Goal: Ask a question

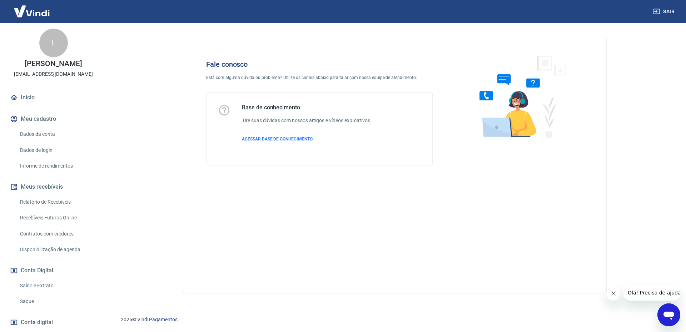
click at [668, 311] on icon "Abrir janela de mensagens" at bounding box center [669, 315] width 13 height 13
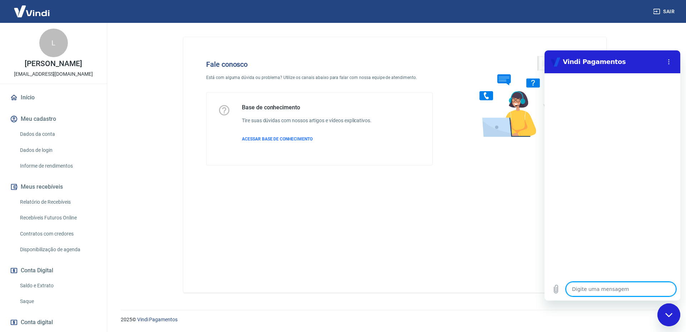
click at [633, 292] on textarea at bounding box center [621, 289] width 110 height 14
type textarea "O"
type textarea "x"
type textarea "Ol"
type textarea "x"
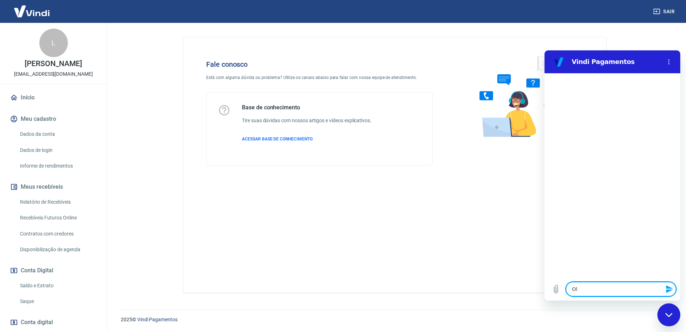
type textarea "Olá"
type textarea "x"
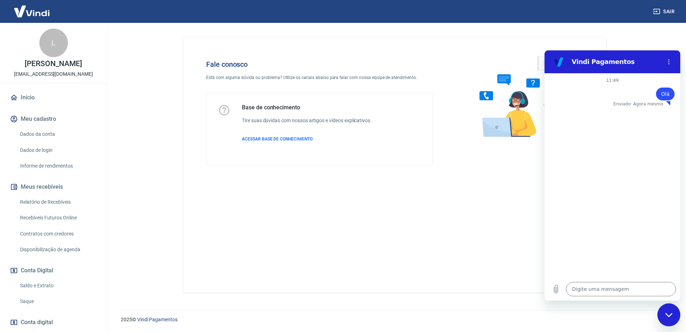
type textarea "x"
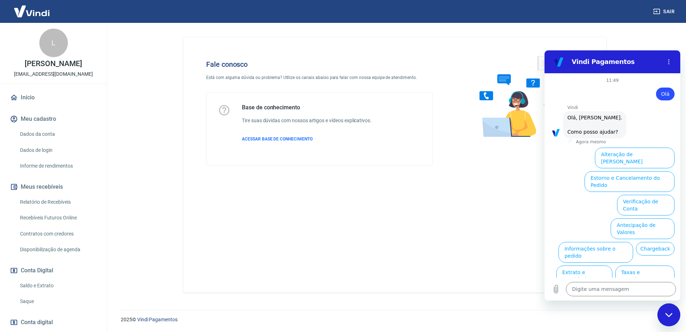
scroll to position [17, 0]
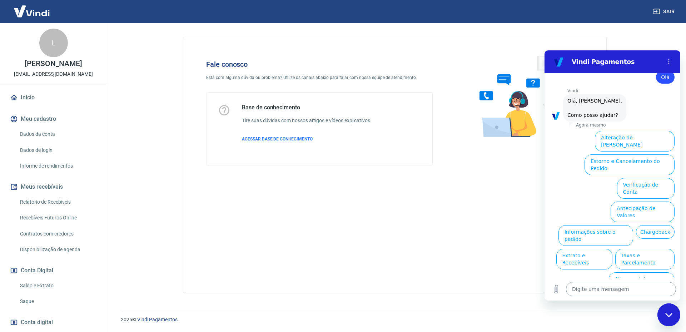
click at [603, 290] on textarea at bounding box center [621, 289] width 110 height 14
type textarea "Q"
type textarea "x"
type textarea "Qu"
type textarea "x"
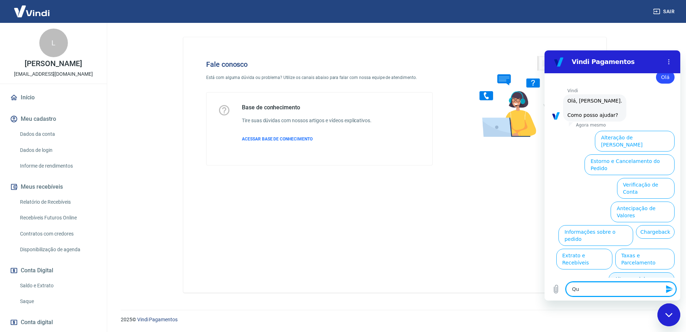
type textarea "Que"
type textarea "x"
type textarea "Quer"
type textarea "x"
type textarea "Quero"
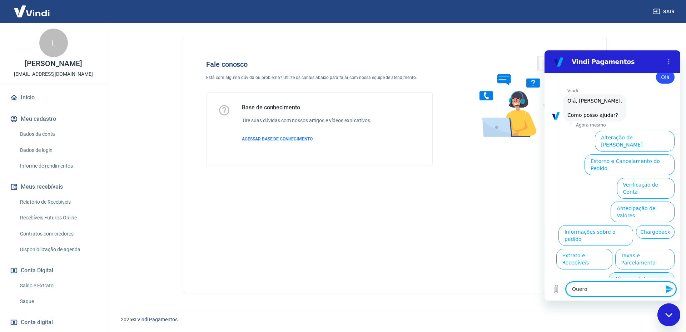
type textarea "x"
type textarea "Quero"
type textarea "x"
type textarea "Quero f"
type textarea "x"
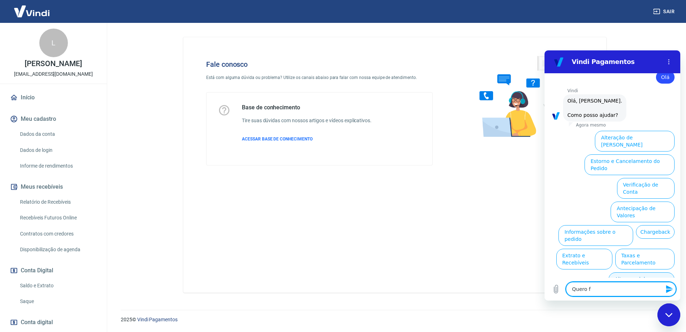
type textarea "Quero fa"
type textarea "x"
type textarea "Quero fal"
type textarea "x"
type textarea "Quero fala"
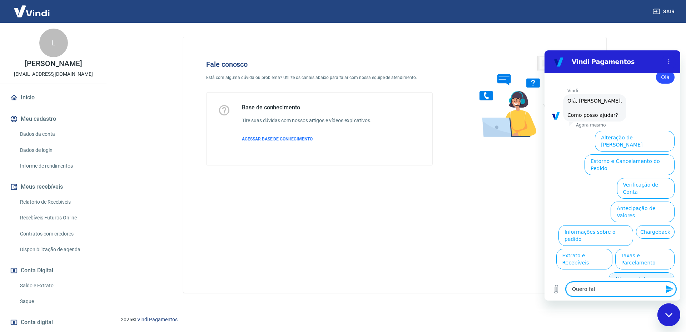
type textarea "x"
type textarea "Quero falar"
type textarea "x"
type textarea "Quero falar"
type textarea "x"
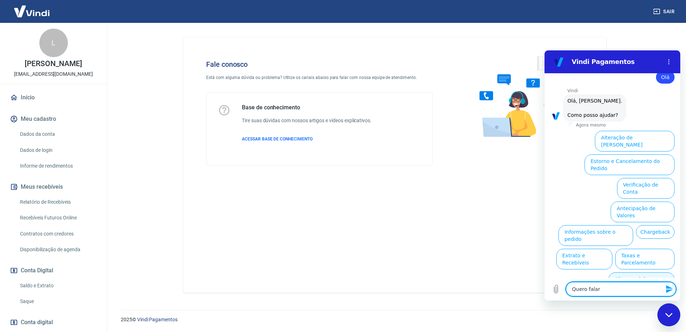
type textarea "Quero falar c"
type textarea "x"
type textarea "Quero falar co"
type textarea "x"
type textarea "Quero falar com"
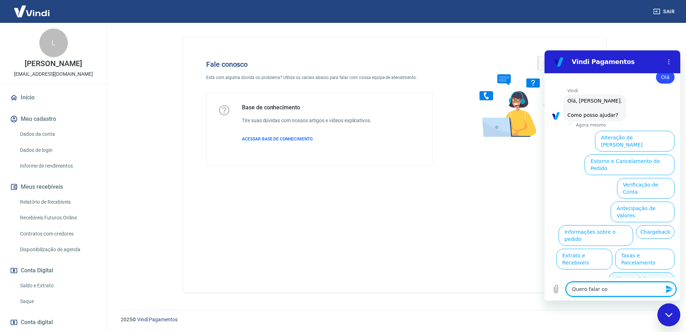
type textarea "x"
type textarea "Quero falar com"
type textarea "x"
type textarea "Quero falar com u"
type textarea "x"
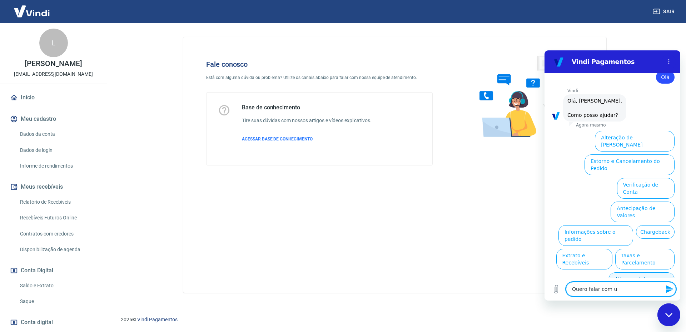
type textarea "Quero falar com um"
type textarea "x"
type textarea "Quero falar com um"
type textarea "x"
type textarea "Quero falar com um a"
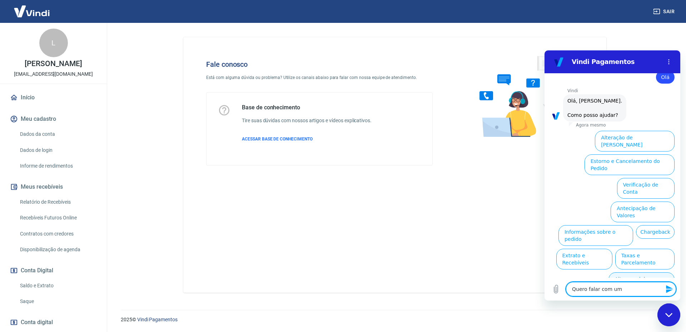
type textarea "x"
type textarea "Quero falar com um at"
type textarea "x"
type textarea "Quero falar com um ate"
type textarea "x"
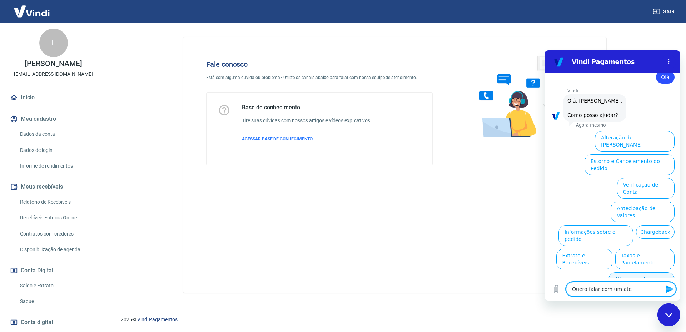
type textarea "Quero falar com um aten"
type textarea "x"
type textarea "Quero falar com um atend"
type textarea "x"
type textarea "Quero falar com um atende"
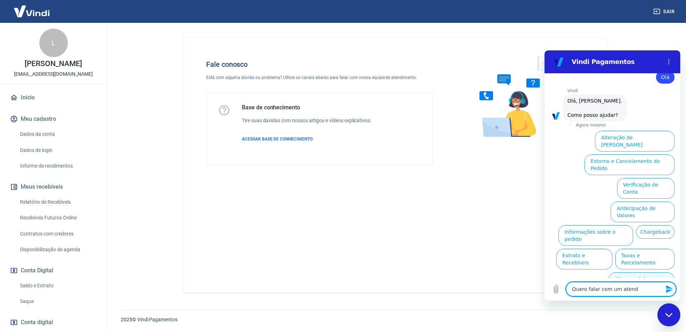
type textarea "x"
type textarea "Quero falar com um atenden"
type textarea "x"
type textarea "Quero falar com um atendent"
type textarea "x"
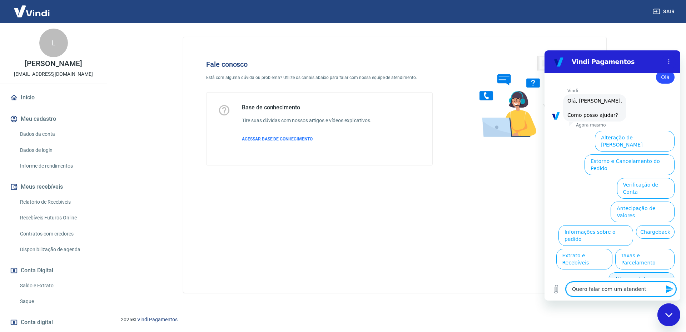
type textarea "Quero falar com um atendente"
type textarea "x"
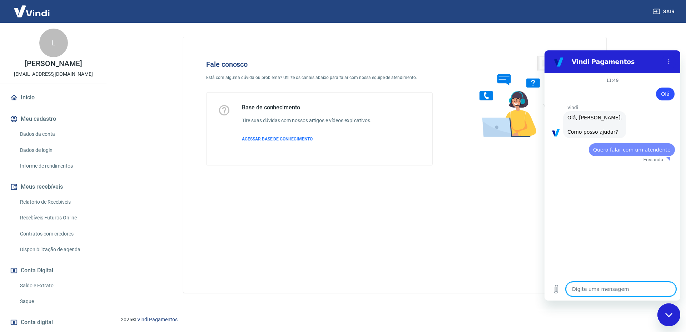
scroll to position [0, 0]
type textarea "x"
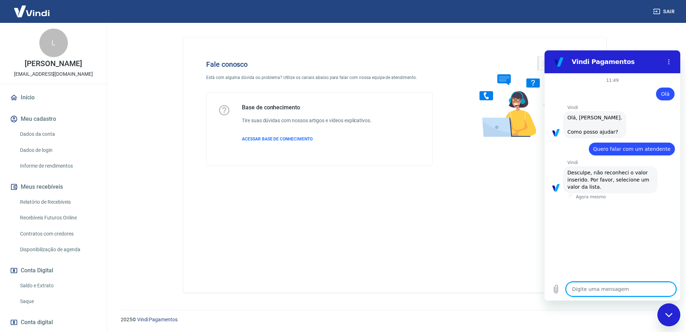
click at [602, 286] on textarea at bounding box center [621, 289] width 110 height 14
click at [615, 293] on textarea at bounding box center [621, 289] width 110 height 14
type textarea "M"
type textarea "x"
type textarea "Me"
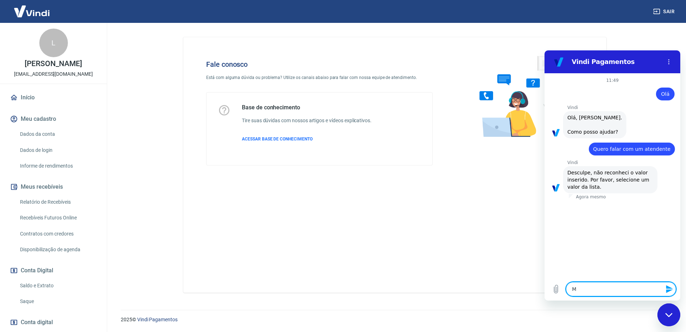
type textarea "x"
type textarea "Me"
type textarea "x"
type textarea "Me m"
type textarea "x"
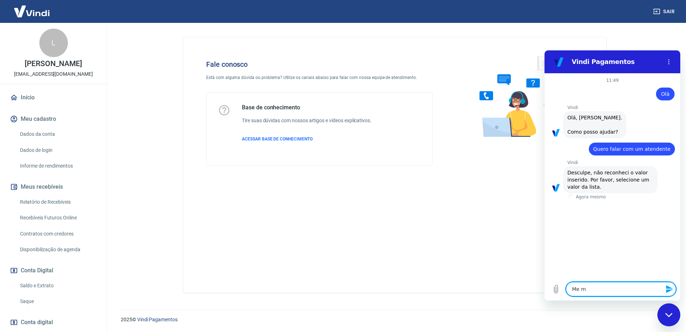
type textarea "Me ma"
type textarea "x"
type textarea "Me man"
type textarea "x"
type textarea "Me mand"
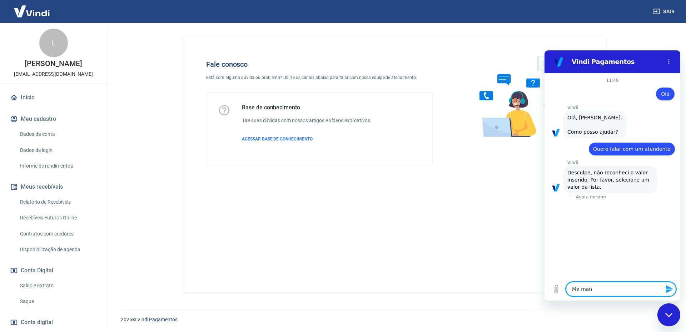
type textarea "x"
type textarea "Me mande"
type textarea "x"
type textarea "Me mande"
type textarea "x"
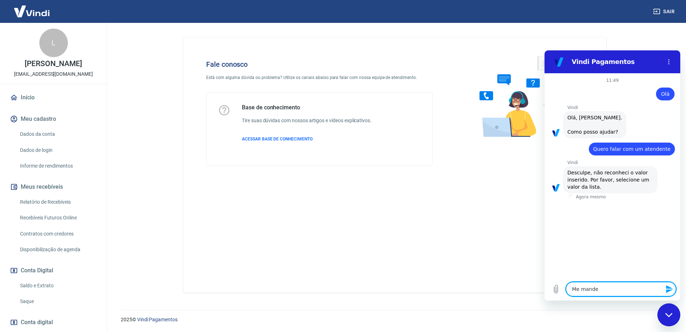
type textarea "Me mande a"
type textarea "x"
type textarea "Me mande a"
type textarea "x"
type textarea "Me mande a l"
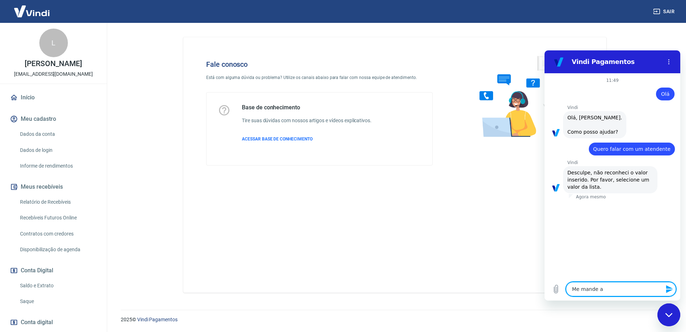
type textarea "x"
type textarea "Me mande a li"
type textarea "x"
type textarea "Me mande a lis"
type textarea "x"
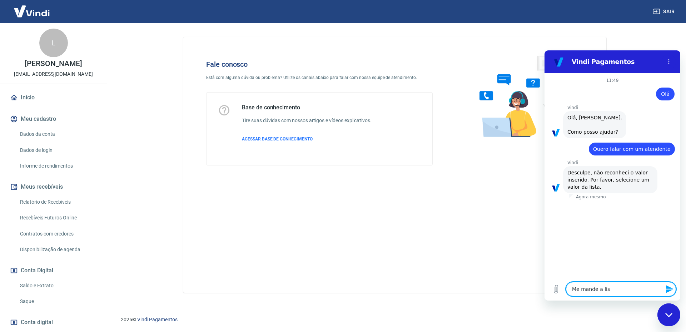
type textarea "Me mande a list"
type textarea "x"
type textarea "Me mande a lista"
type textarea "x"
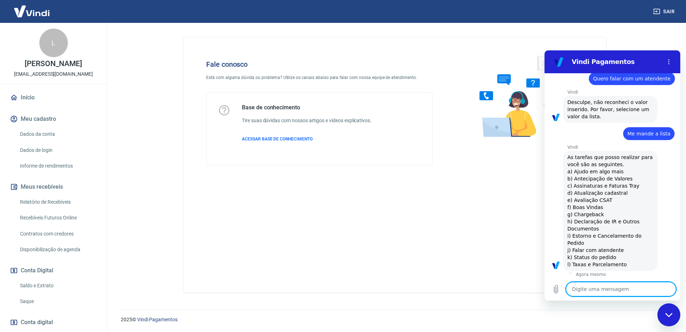
scroll to position [72, 0]
click at [611, 288] on textarea at bounding box center [621, 289] width 110 height 14
type textarea "j"
type textarea "x"
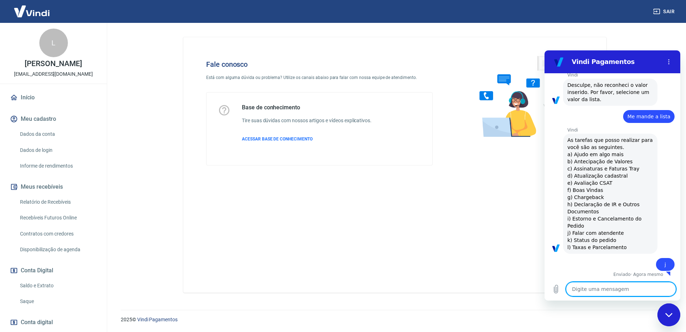
type textarea "x"
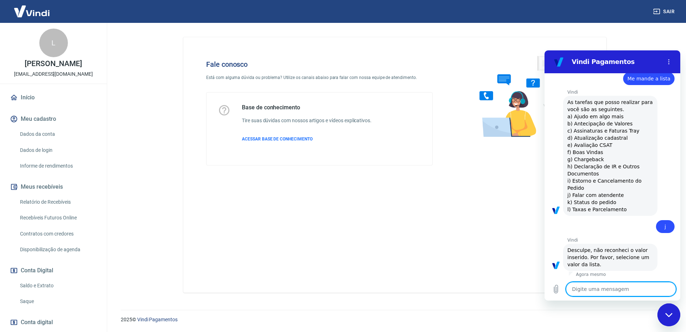
scroll to position [127, 0]
click at [611, 293] on textarea at bounding box center [621, 289] width 110 height 14
type textarea "F"
type textarea "x"
type textarea "Fa"
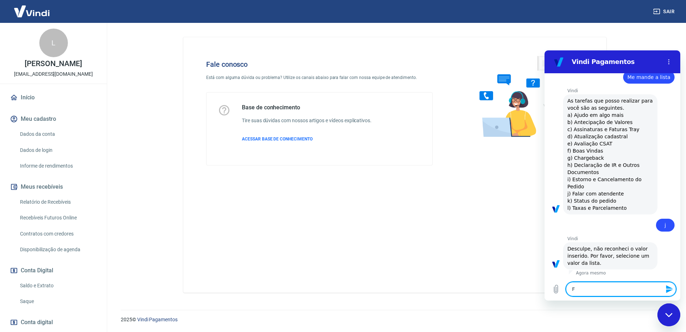
type textarea "x"
type textarea "Fal"
type textarea "x"
type textarea "Fala"
type textarea "x"
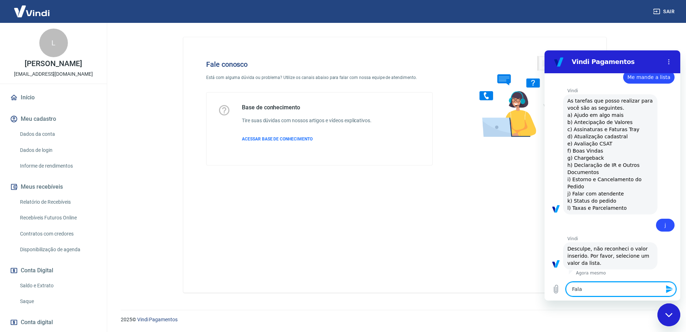
type textarea "Falar"
type textarea "x"
type textarea "Falar"
type textarea "x"
type textarea "Falar c"
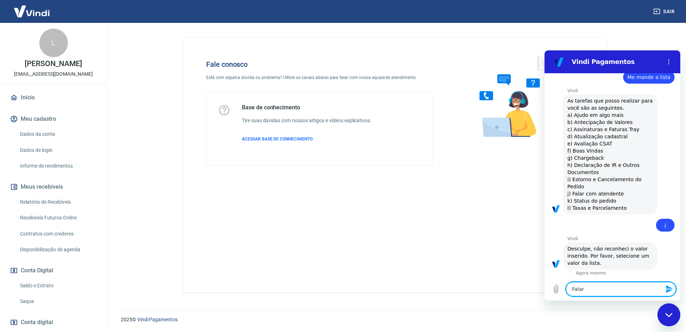
type textarea "x"
type textarea "Falar co"
type textarea "x"
type textarea "Falar com"
type textarea "x"
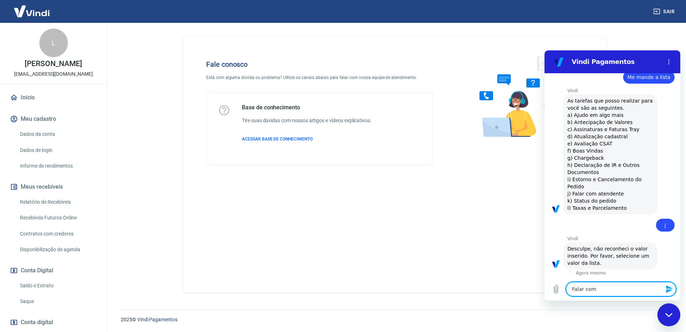
type textarea "Falar com"
type textarea "x"
type textarea "Falar com a"
type textarea "x"
type textarea "Falar com at"
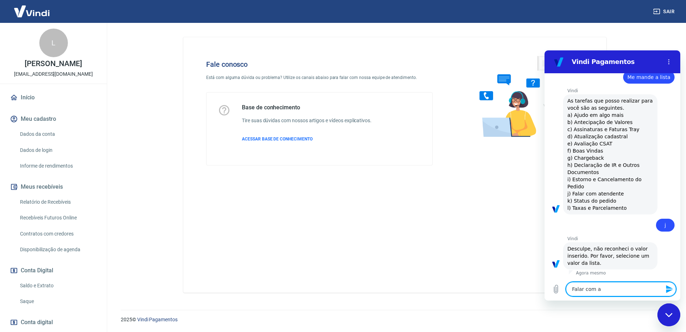
type textarea "x"
type textarea "Falar com ate"
type textarea "x"
type textarea "Falar com aten"
type textarea "x"
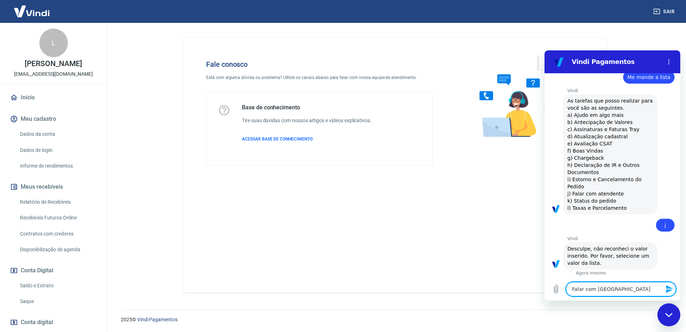
type textarea "Falar com atend"
type textarea "x"
type textarea "Falar com atende"
type textarea "x"
type textarea "Falar com atenden"
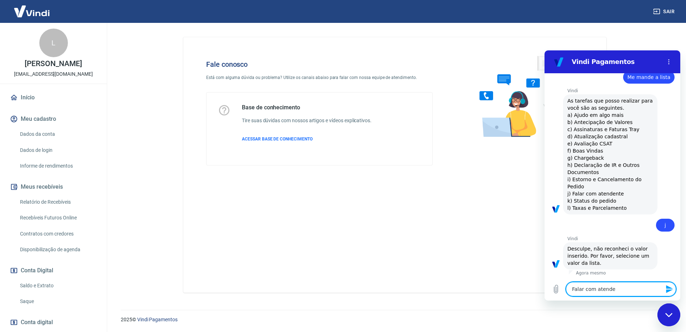
type textarea "x"
type textarea "Falar com atendent"
type textarea "x"
type textarea "Falar com atendente"
type textarea "x"
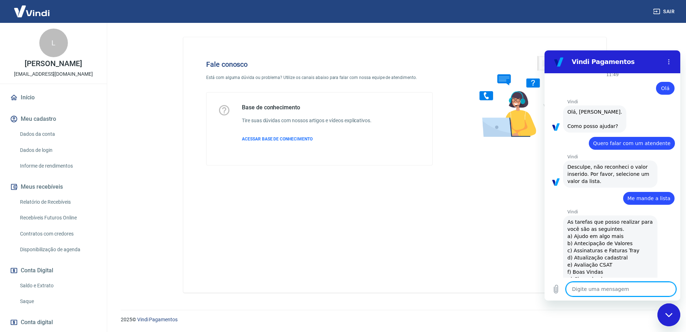
scroll to position [3, 0]
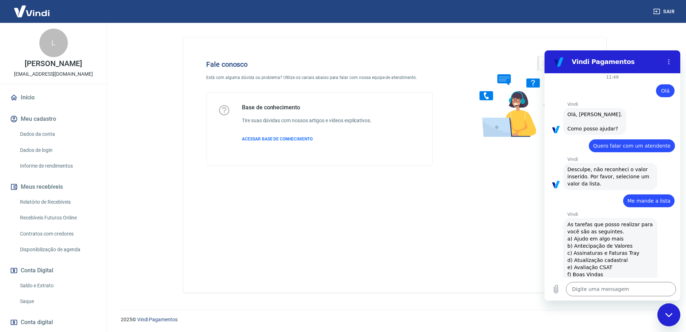
click at [671, 320] on div "Fechar janela de mensagens" at bounding box center [669, 314] width 21 height 21
type textarea "x"
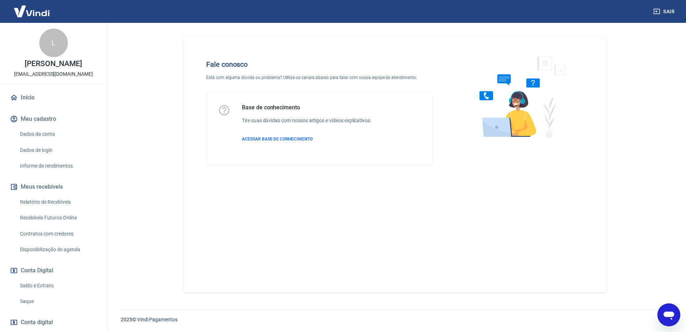
click at [671, 308] on div "Abrir janela de mensagens" at bounding box center [669, 314] width 21 height 21
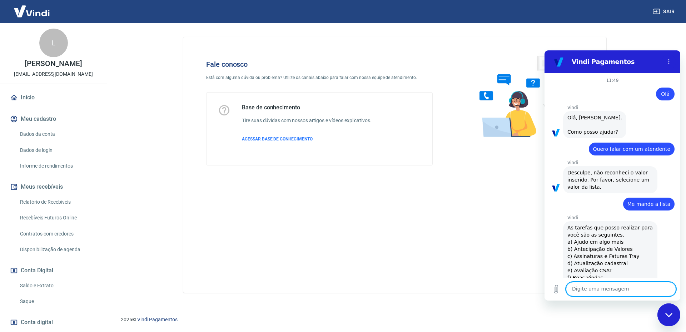
scroll to position [182, 0]
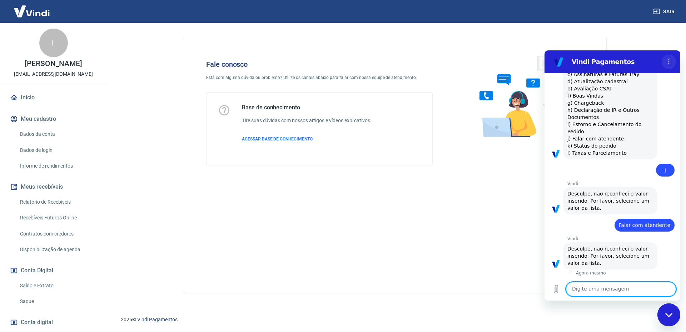
click at [672, 56] on button "Menu de opções" at bounding box center [669, 62] width 14 height 14
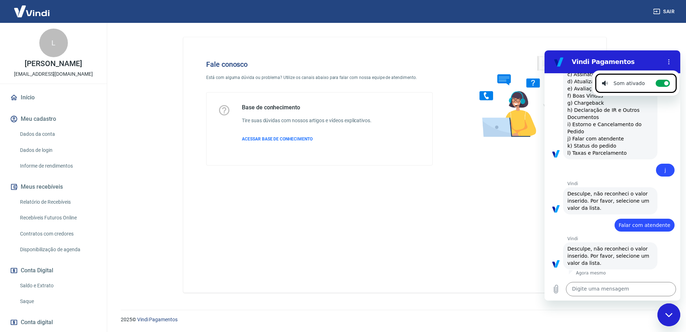
click at [636, 223] on span "Falar com atendente" at bounding box center [644, 225] width 51 height 7
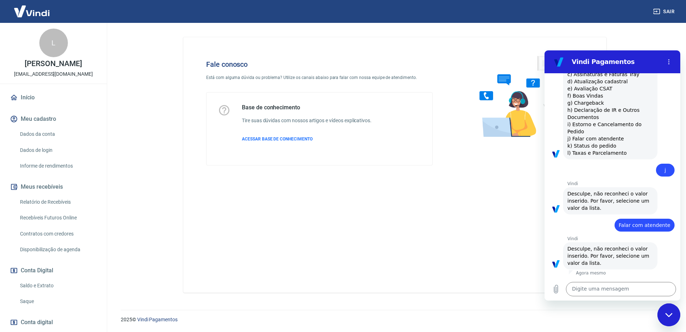
click at [632, 281] on div "Digite uma mensagem x" at bounding box center [613, 289] width 136 height 23
click at [634, 292] on textarea at bounding box center [621, 289] width 110 height 14
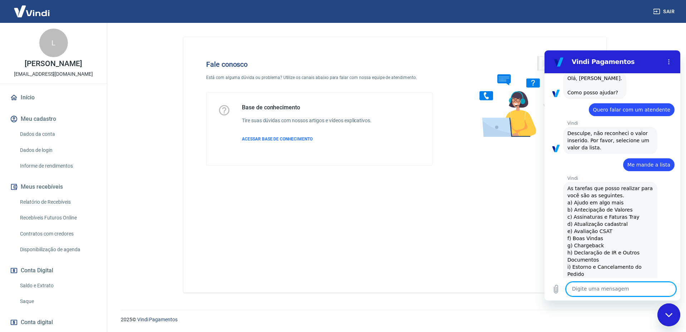
scroll to position [0, 0]
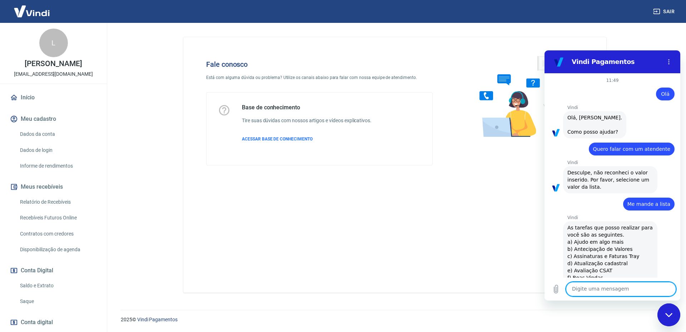
type textarea "C"
type textarea "x"
type textarea "Co"
type textarea "x"
type textarea "Com"
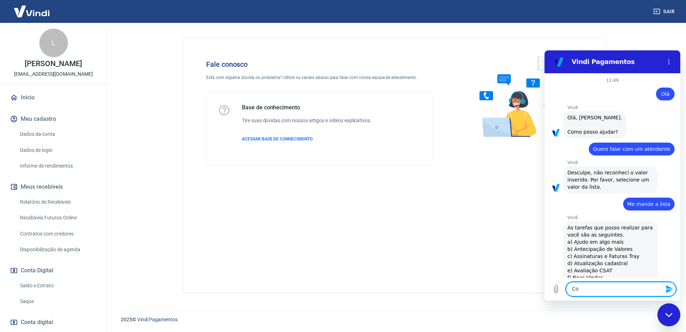
type textarea "x"
type textarea "Come"
type textarea "x"
type textarea "Começ"
type textarea "x"
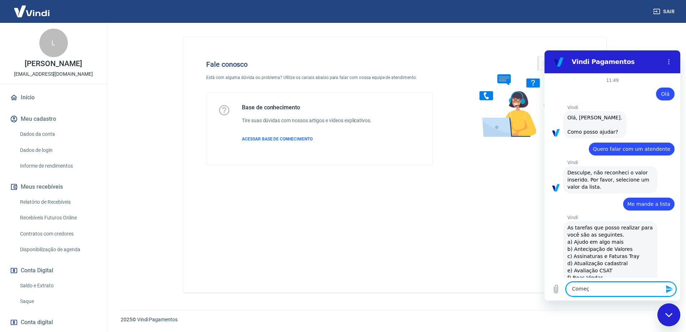
type textarea "Começl"
type textarea "x"
type textarea "Começla"
type textarea "x"
type textarea "Começl"
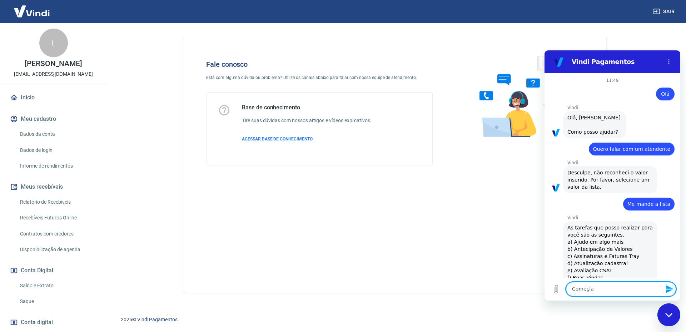
type textarea "x"
type textarea "Começ"
type textarea "x"
type textarea "Come"
type textarea "x"
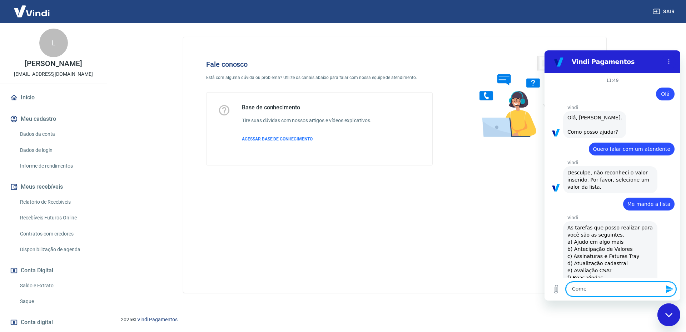
type textarea "Começ"
type textarea "x"
type textarea "Começa"
type textarea "x"
type textarea "Começar"
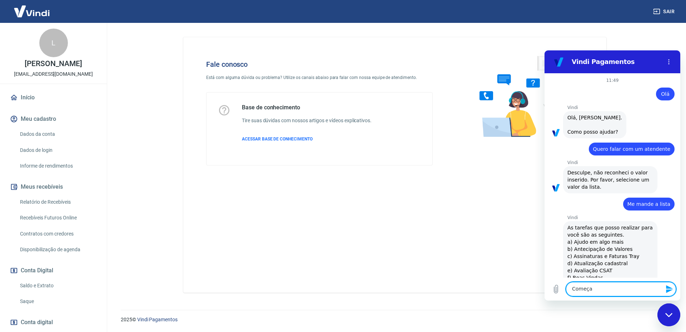
type textarea "x"
type textarea "Começar"
type textarea "x"
type textarea "Começar a"
type textarea "x"
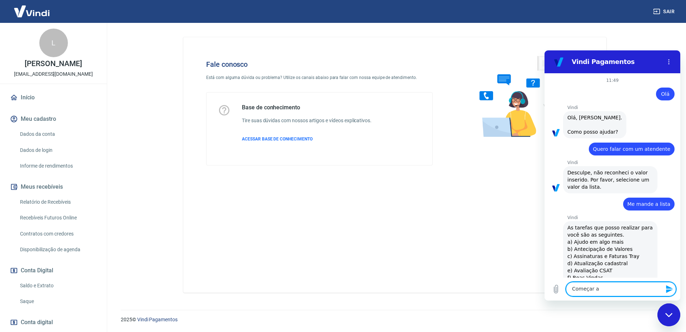
type textarea "Começar"
type textarea "x"
type textarea "Começar n"
type textarea "x"
type textarea "Começar no"
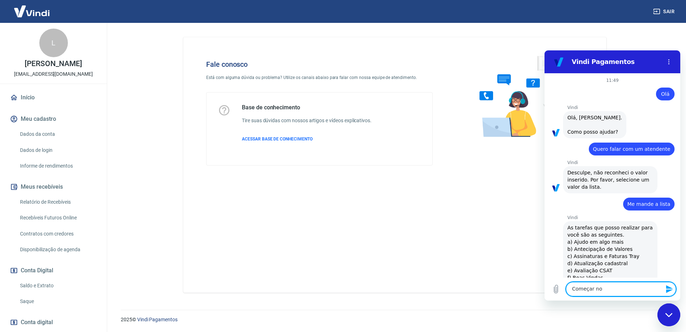
type textarea "x"
type textarea "Começar nov"
type textarea "x"
type textarea "Começar nova"
type textarea "x"
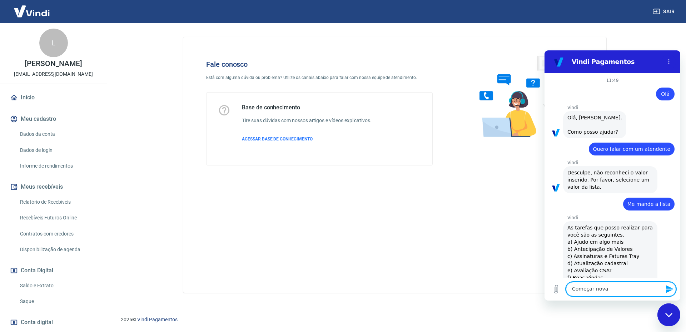
type textarea "Começar novam"
type textarea "x"
type textarea "Começar novame"
type textarea "x"
type textarea "Começar novamen"
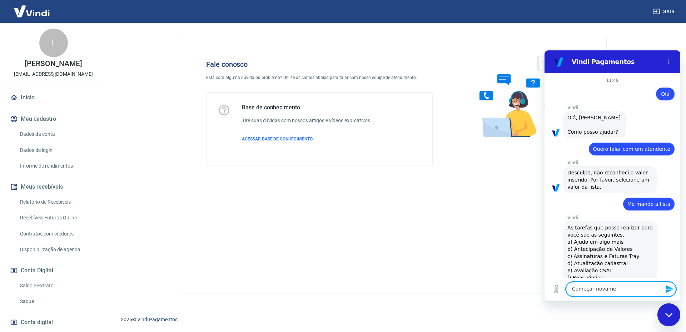
type textarea "x"
type textarea "Começar novament"
type textarea "x"
type textarea "Começar novamente"
type textarea "x"
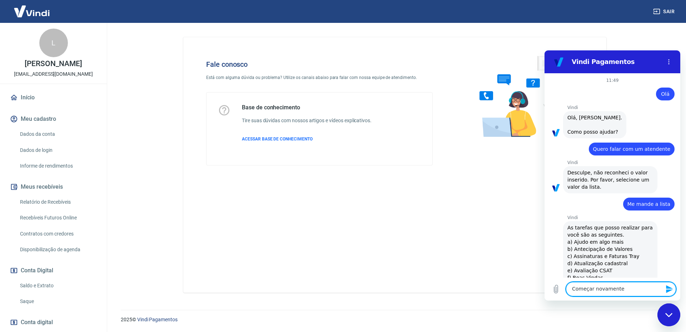
type textarea "Começar novamente"
type textarea "x"
type textarea "Começar novamente o"
type textarea "x"
type textarea "Começar novamente o"
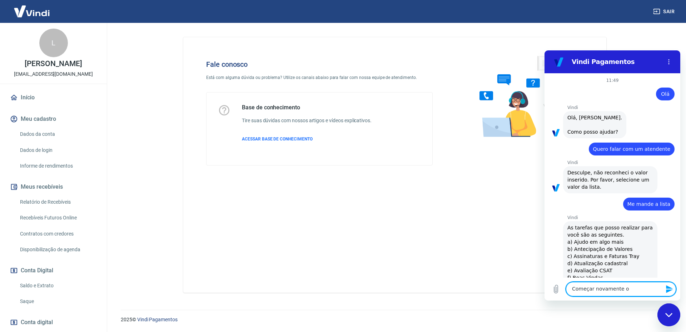
type textarea "x"
type textarea "Começar novamente o a"
type textarea "x"
type textarea "Começar novamente o at"
type textarea "x"
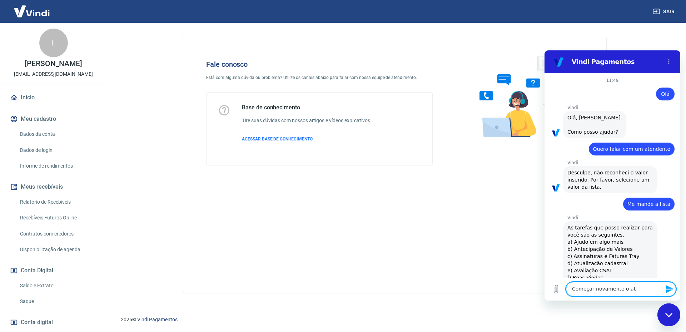
type textarea "Começar novamente o ate"
type textarea "x"
type textarea "Começar novamente o aten"
type textarea "x"
type textarea "Começar novamente o atend"
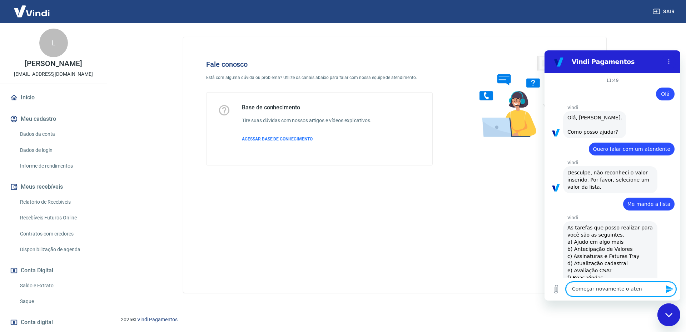
type textarea "x"
type textarea "Começar novamente o atendi"
type textarea "x"
type textarea "Começar novamente o atendim"
type textarea "x"
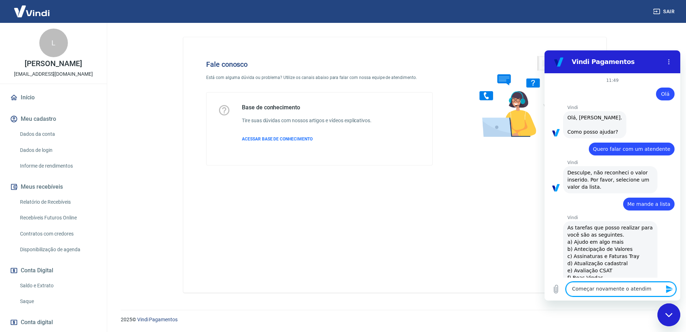
type textarea "Começar novamente o atendime"
type textarea "x"
type textarea "Começar novamente o atendimen"
type textarea "x"
type textarea "Começar novamente o atendiment"
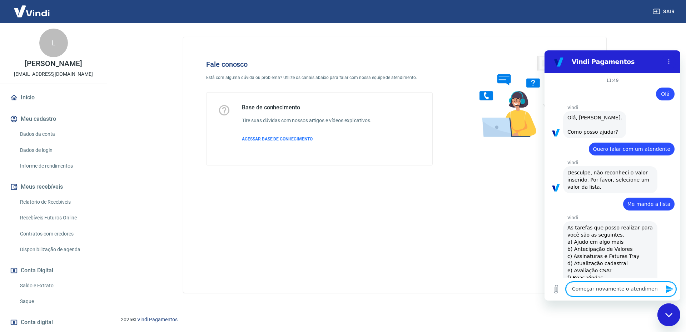
type textarea "x"
type textarea "Começar novamente o atendimento"
type textarea "x"
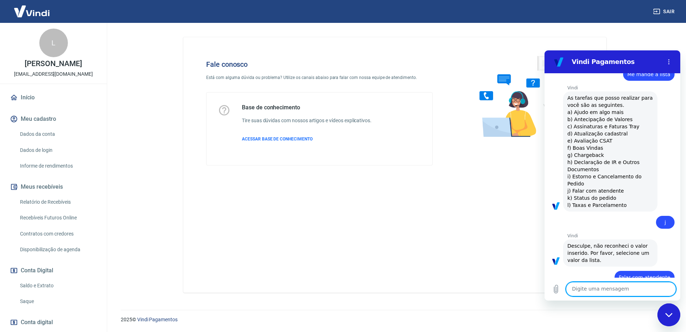
type textarea "x"
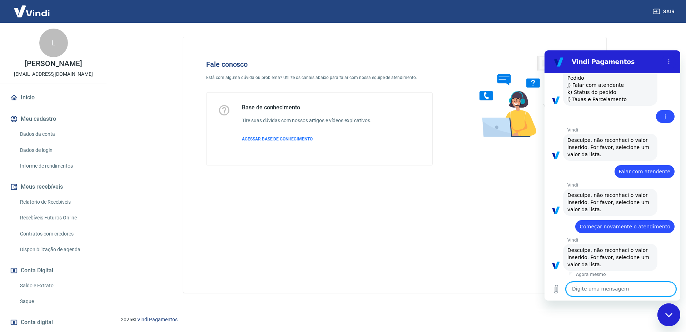
scroll to position [237, 0]
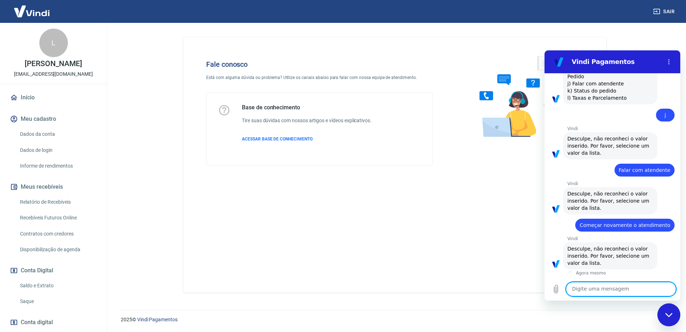
click at [620, 287] on textarea at bounding box center [621, 289] width 110 height 14
type textarea "o"
type textarea "x"
type textarea "op"
type textarea "x"
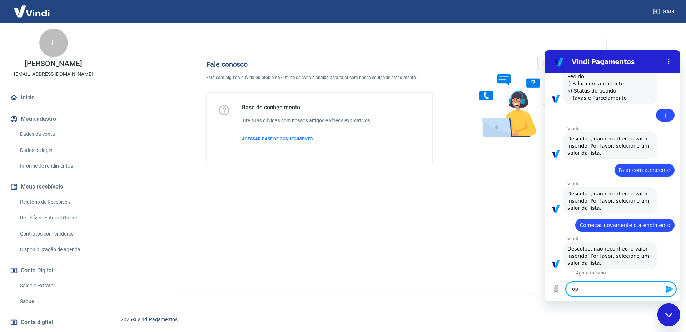
type textarea "opç"
type textarea "x"
type textarea "opçã"
type textarea "x"
type textarea "opção"
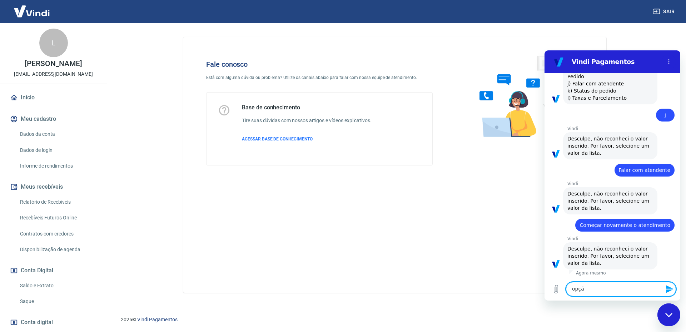
type textarea "x"
type textarea "opção"
type textarea "x"
type textarea "opção j"
type textarea "x"
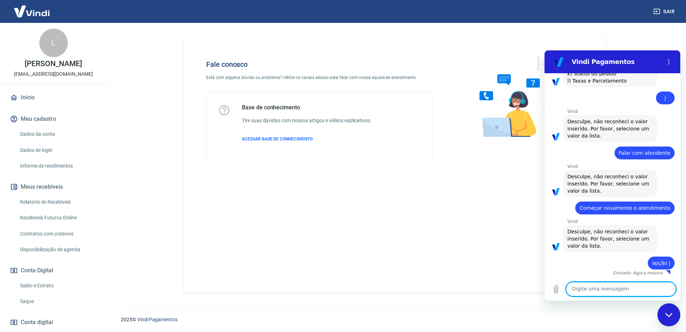
type textarea "x"
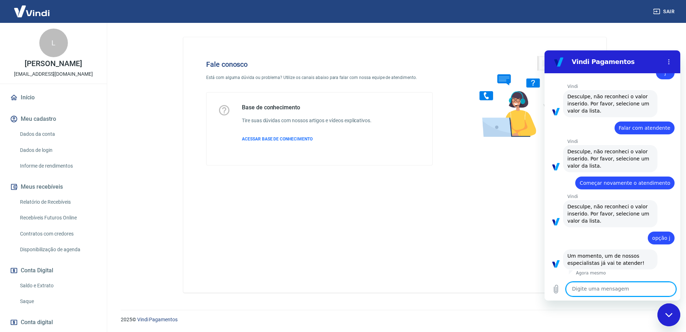
click at [609, 287] on textarea at bounding box center [621, 289] width 110 height 14
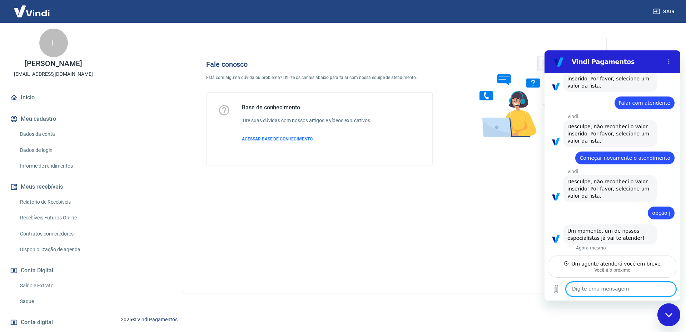
scroll to position [304, 0]
type textarea "O"
type textarea "x"
type textarea "Ol"
type textarea "x"
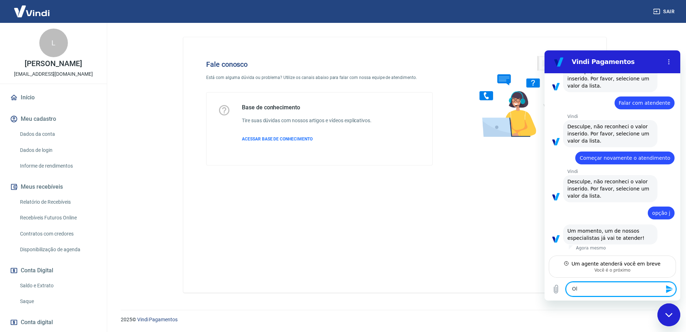
type textarea "Olá"
type textarea "x"
type textarea "Olá"
type textarea "x"
type textarea "Olá"
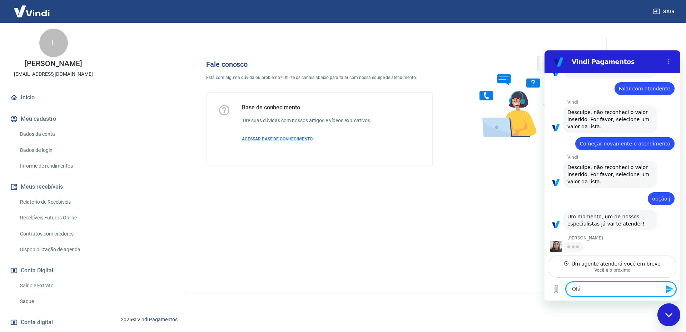
type textarea "x"
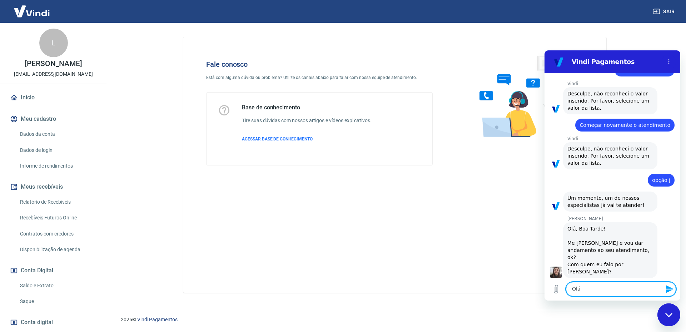
scroll to position [339, 0]
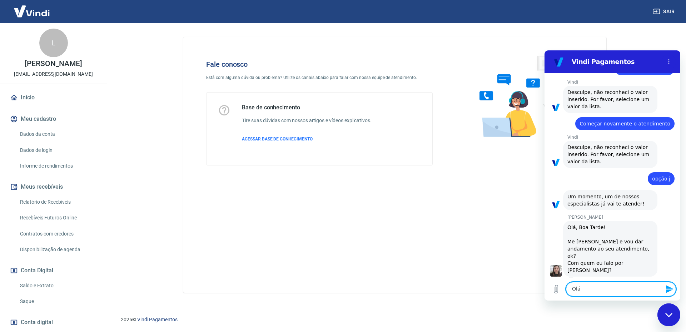
type textarea "Olá!"
type textarea "x"
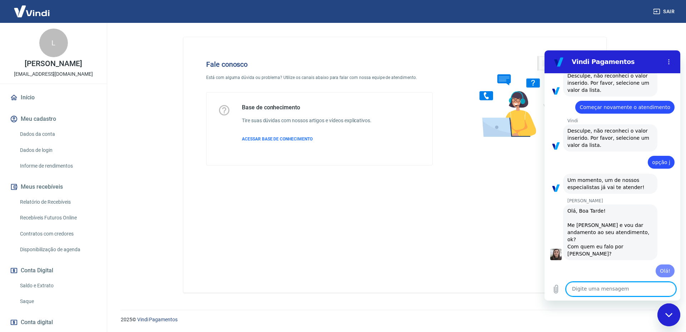
type textarea "x"
type textarea "P"
type textarea "x"
type textarea "P-"
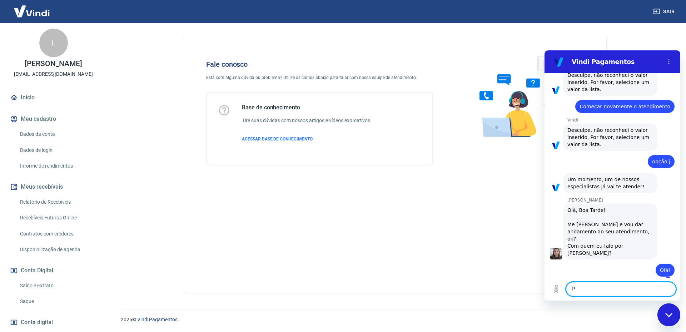
type textarea "x"
type textarea "P"
type textarea "x"
type textarea "Pr"
type textarea "x"
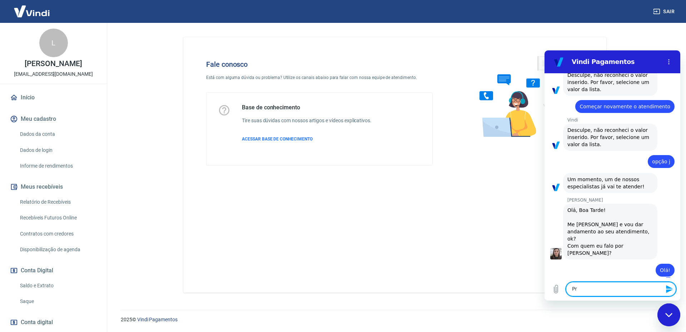
type textarea "Pre"
type textarea "x"
type textarea "Prec"
type textarea "x"
type textarea "Preci"
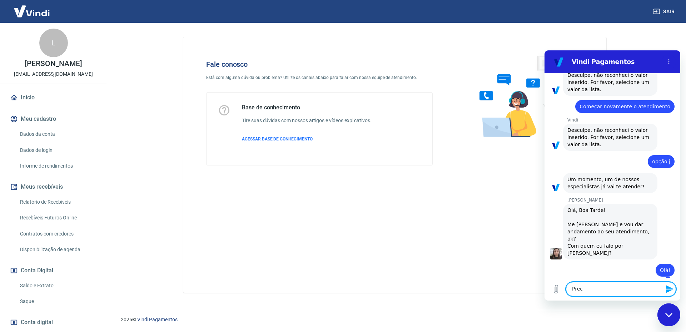
type textarea "x"
type textarea "Precis"
type textarea "x"
type textarea "Preciso"
type textarea "x"
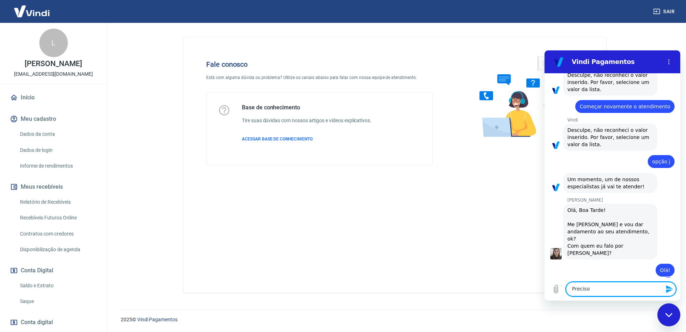
type textarea "Preciso"
type textarea "x"
type textarea "Preciso d"
type textarea "x"
type textarea "Preciso de"
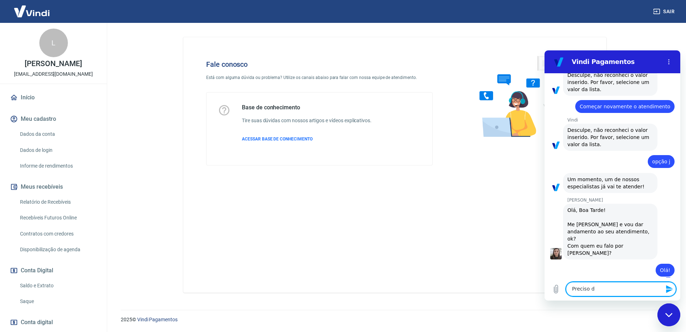
type textarea "x"
type textarea "Preciso de"
type textarea "x"
type textarea "Preciso de a"
type textarea "x"
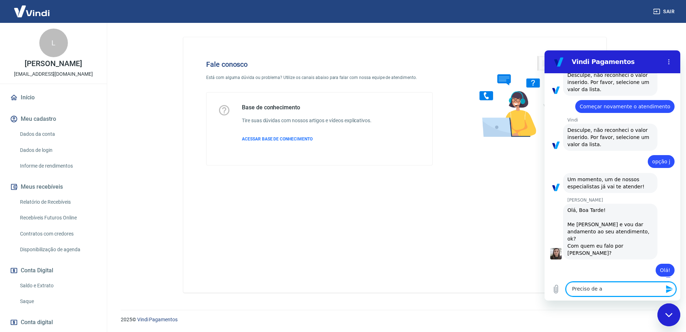
type textarea "Preciso de aj"
type textarea "x"
type textarea "Preciso de aju"
type textarea "x"
type textarea "Preciso de ajud"
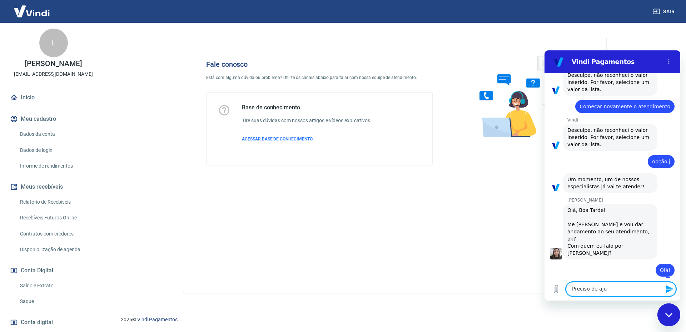
type textarea "x"
type textarea "Preciso de ajuda"
type textarea "x"
type textarea "Preciso de ajuda"
type textarea "x"
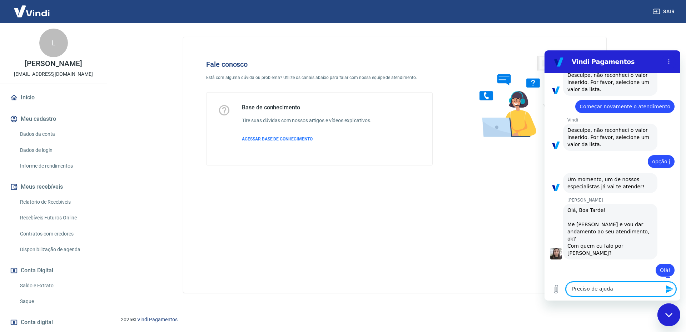
type textarea "Preciso de ajuda c"
type textarea "x"
type textarea "Preciso de ajuda co"
type textarea "x"
type textarea "Preciso de ajuda com"
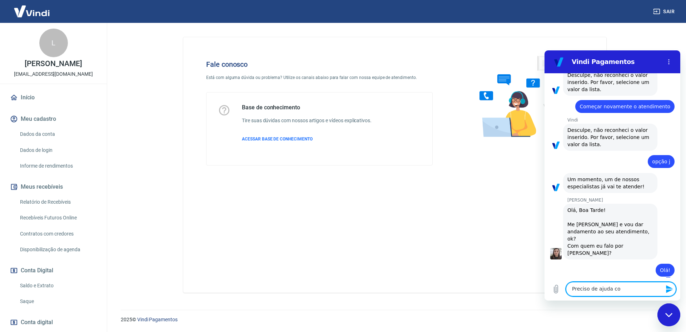
type textarea "x"
type textarea "Preciso de ajuda com"
type textarea "x"
type textarea "Preciso de ajuda com u"
type textarea "x"
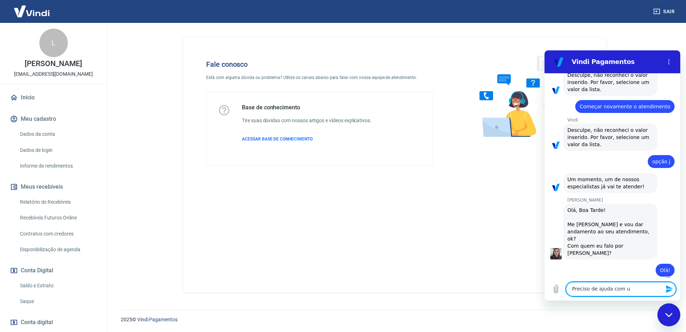
type textarea "Preciso de ajuda com um"
type textarea "x"
type textarea "Preciso de ajuda com um"
type textarea "x"
type textarea "Preciso de ajuda com um p"
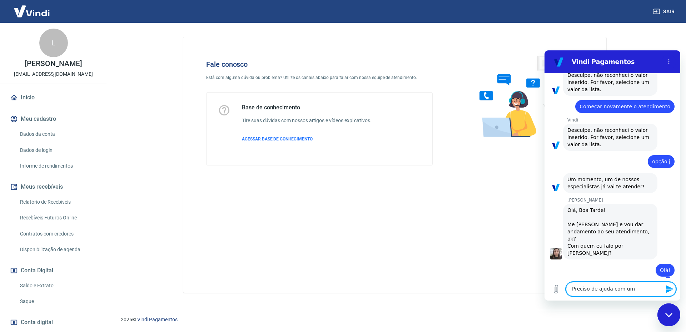
type textarea "x"
type textarea "Preciso de ajuda com um pe"
type textarea "x"
type textarea "Preciso de ajuda com um ped"
type textarea "x"
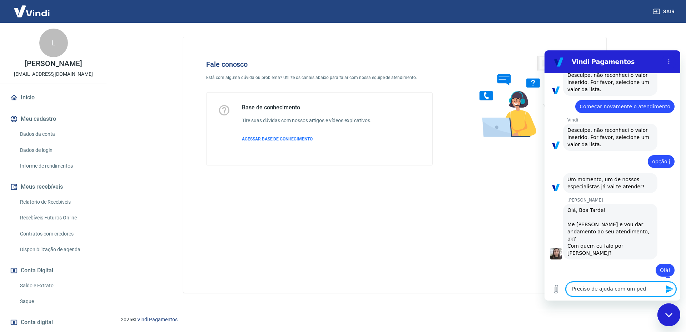
type textarea "Preciso de ajuda com um pedi"
type textarea "x"
type textarea "Preciso de ajuda com um pedid"
type textarea "x"
type textarea "Preciso de ajuda com um pedido"
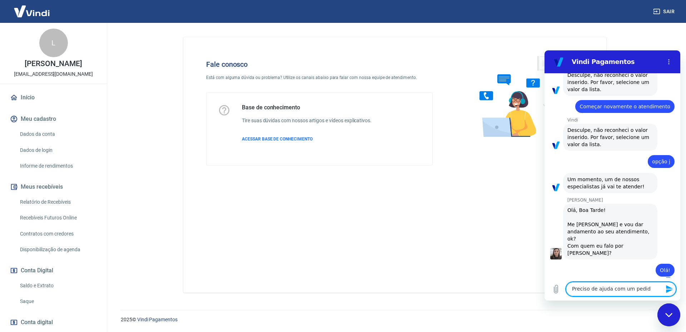
type textarea "x"
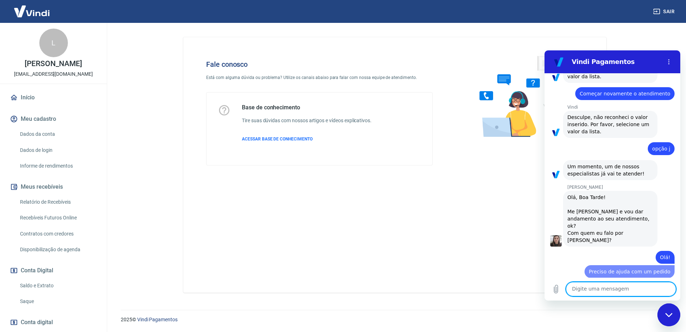
type textarea "x"
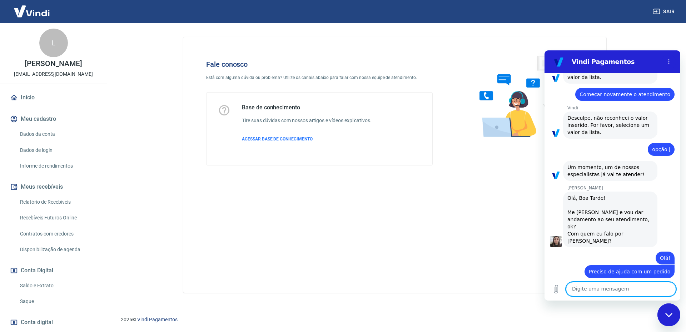
scroll to position [369, 0]
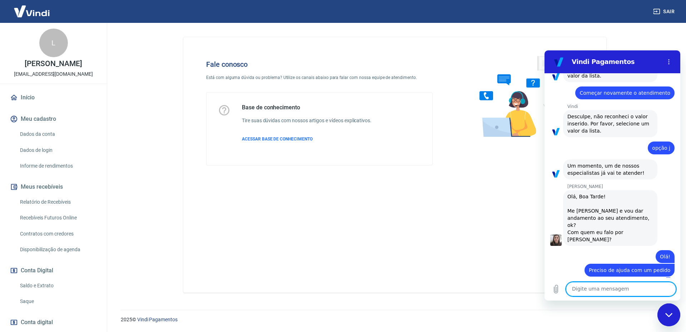
type textarea "E"
type textarea "x"
type textarea "R"
type textarea "x"
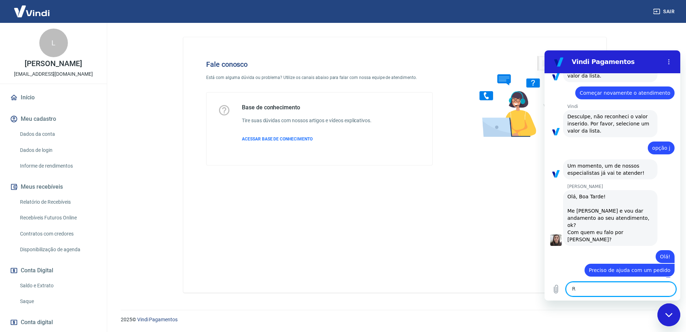
type textarea "Re"
type textarea "x"
type textarea "Rec"
type textarea "x"
type textarea "Rece"
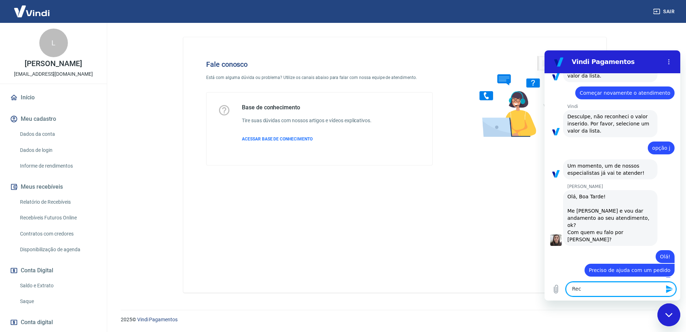
type textarea "x"
type textarea "Receb"
type textarea "x"
type textarea "Recebi"
type textarea "x"
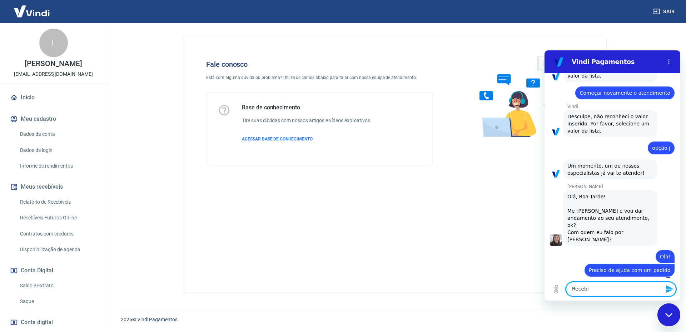
type textarea "Recebi"
type textarea "x"
type textarea "Recebi u"
type textarea "x"
type textarea "Recebi um"
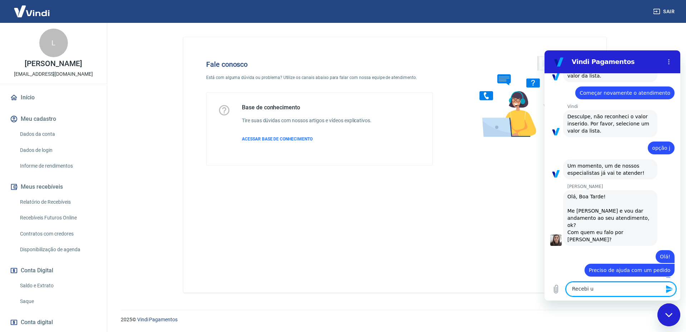
type textarea "x"
type textarea "Recebi um"
type textarea "x"
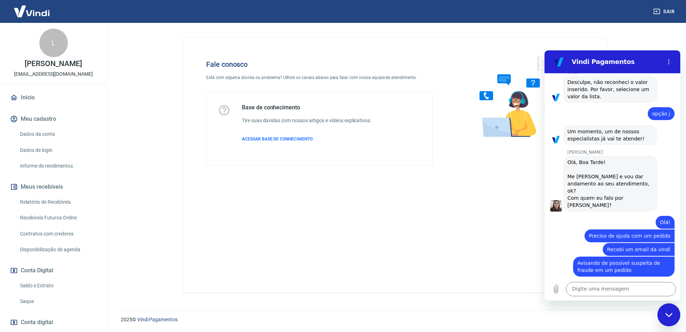
scroll to position [417, 0]
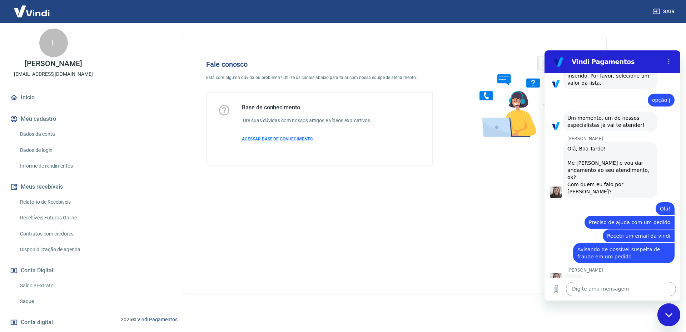
click at [629, 286] on textarea at bounding box center [621, 289] width 110 height 14
click at [558, 290] on icon "Carregar arquivo" at bounding box center [557, 289] width 4 height 8
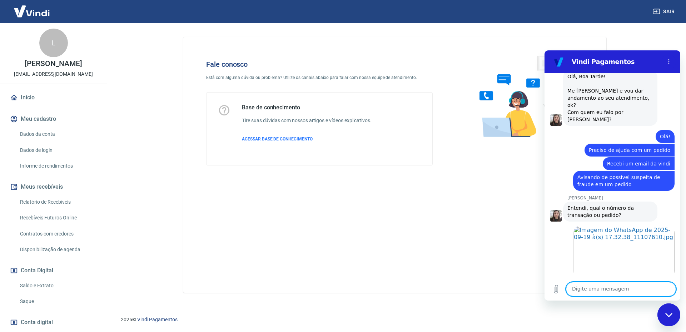
scroll to position [491, 0]
click at [624, 289] on textarea at bounding box center [621, 289] width 110 height 14
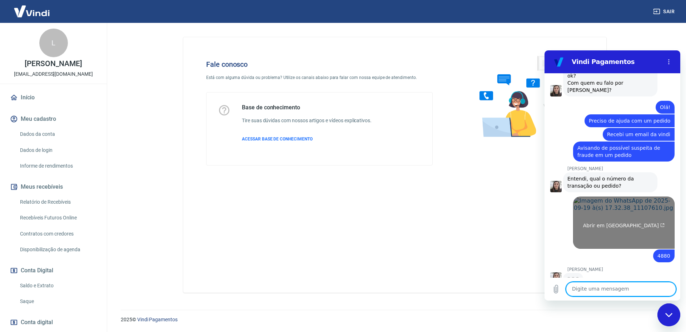
scroll to position [518, 0]
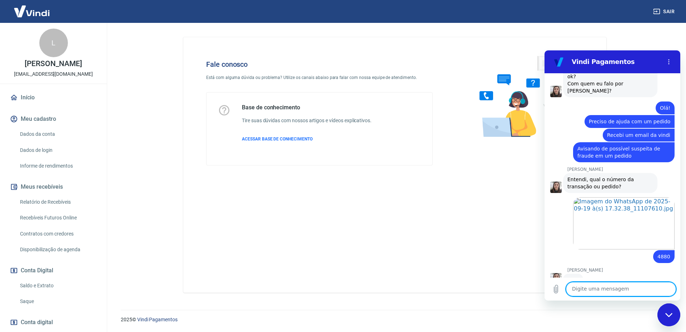
click at [597, 289] on textarea at bounding box center [621, 289] width 110 height 14
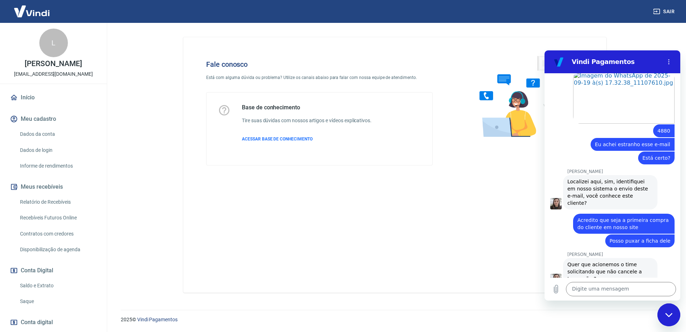
scroll to position [645, 0]
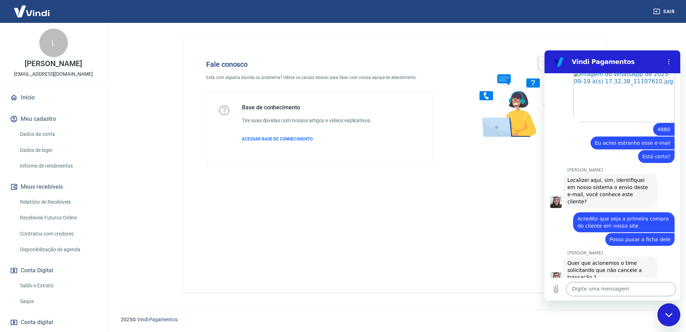
click at [612, 287] on textarea at bounding box center [621, 289] width 110 height 14
click at [613, 288] on textarea at bounding box center [621, 289] width 110 height 14
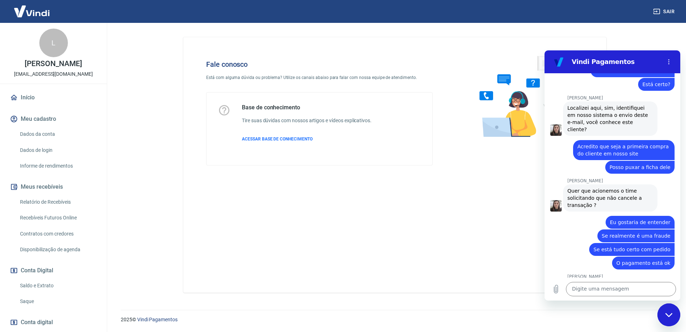
scroll to position [717, 0]
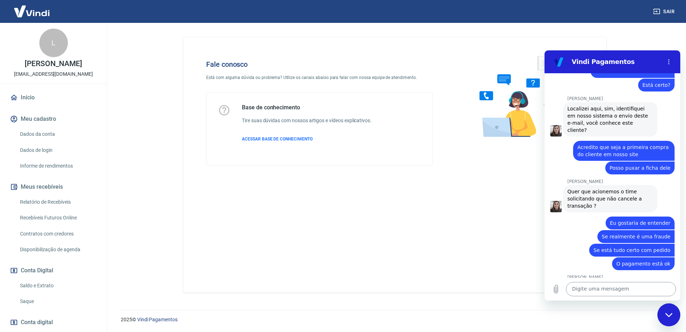
click at [596, 292] on textarea at bounding box center [621, 289] width 110 height 14
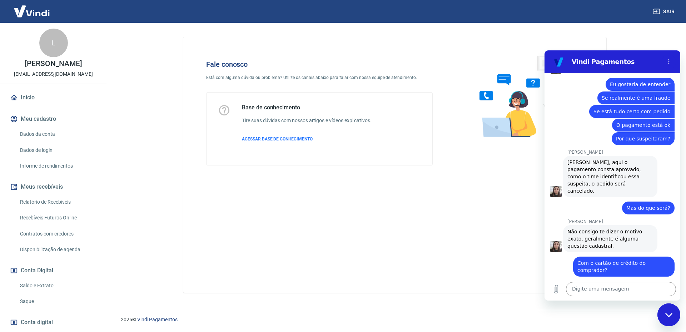
scroll to position [855, 0]
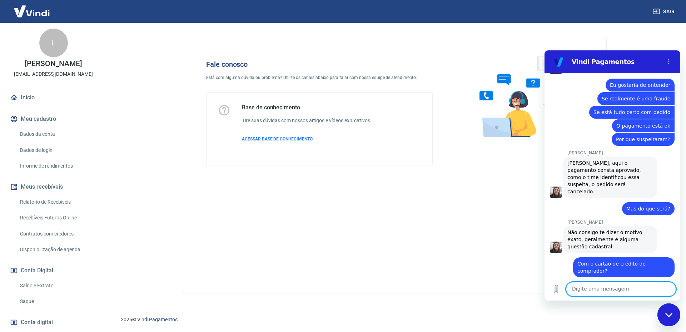
click at [619, 283] on textarea at bounding box center [621, 289] width 110 height 14
click at [588, 288] on textarea at bounding box center [621, 289] width 110 height 14
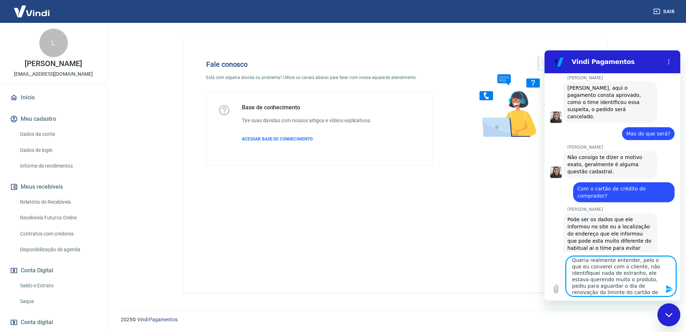
scroll to position [0, 0]
drag, startPoint x: 626, startPoint y: 292, endPoint x: 560, endPoint y: 257, distance: 75.0
click at [560, 257] on div "Digite uma mensagem Queria realmente entender, pelo o que eu converei com o cli…" at bounding box center [613, 276] width 136 height 49
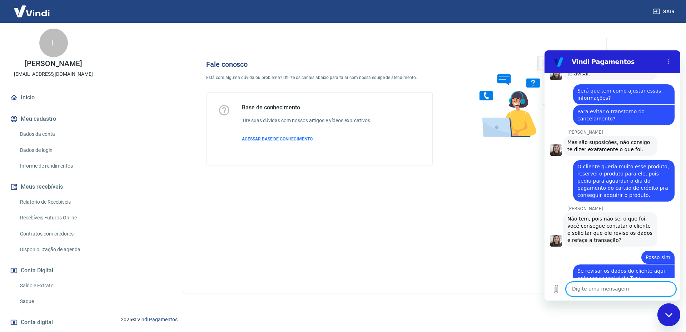
scroll to position [1132, 0]
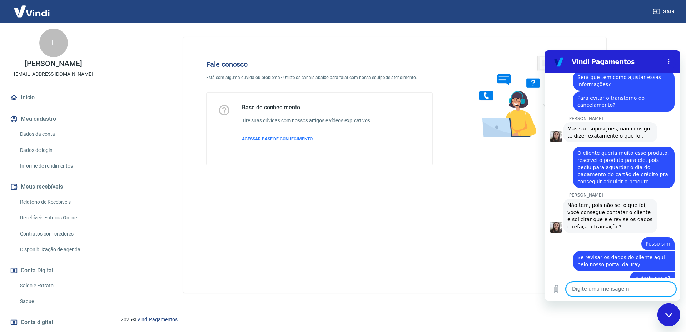
click at [612, 287] on textarea at bounding box center [621, 289] width 110 height 14
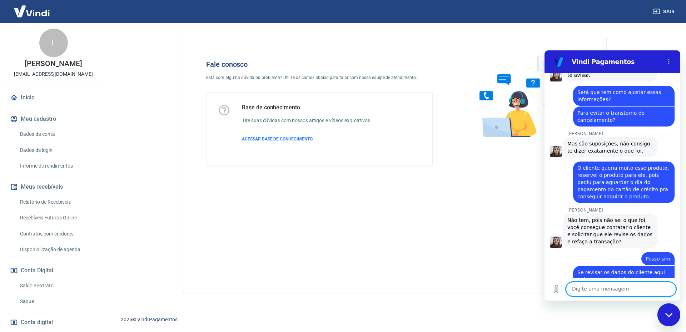
scroll to position [1119, 0]
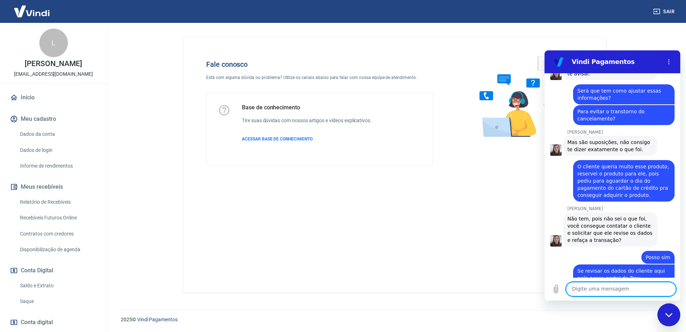
click at [617, 293] on textarea at bounding box center [621, 289] width 110 height 14
click at [617, 292] on textarea at bounding box center [621, 289] width 110 height 14
click at [614, 292] on textarea at bounding box center [621, 289] width 110 height 14
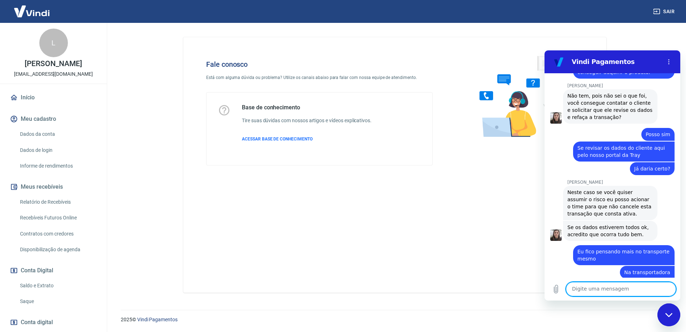
scroll to position [1243, 0]
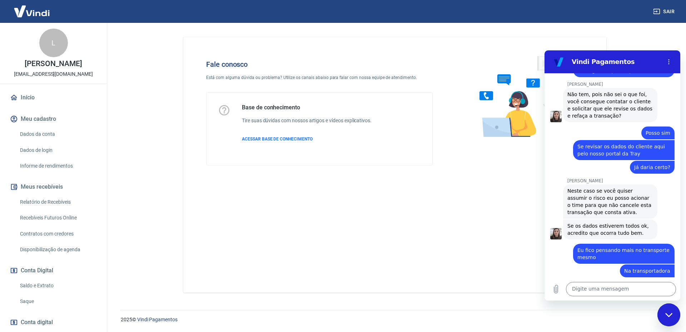
click at [607, 297] on div "Digite uma mensagem x" at bounding box center [613, 289] width 136 height 23
click at [610, 290] on textarea at bounding box center [621, 289] width 110 height 14
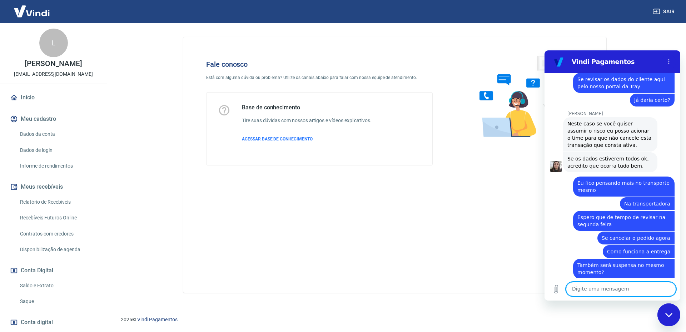
scroll to position [1312, 0]
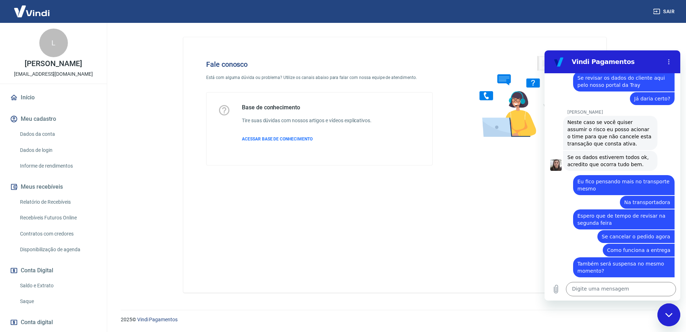
click at [438, 283] on div "Fale conosco Está com alguma dúvida ou problema? Utilize os canais abaixo para …" at bounding box center [394, 165] width 423 height 256
click at [634, 294] on textarea at bounding box center [621, 289] width 110 height 14
